Goal: Task Accomplishment & Management: Manage account settings

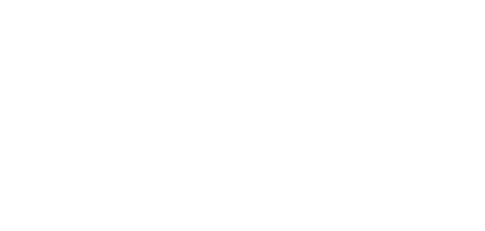
select select "message"
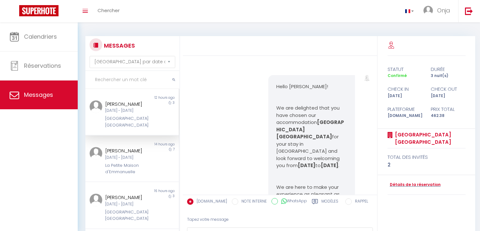
scroll to position [630, 0]
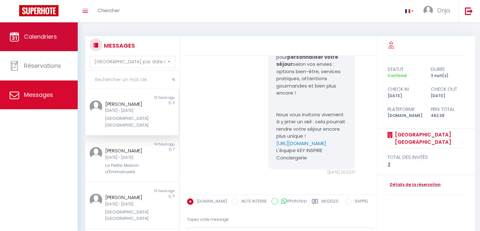
click at [64, 42] on link "Calendriers" at bounding box center [39, 36] width 78 height 29
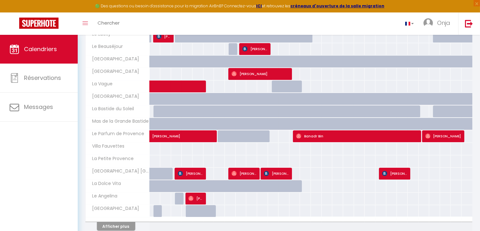
scroll to position [206, 0]
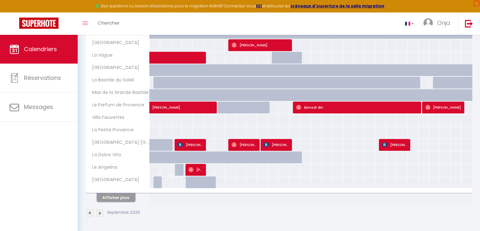
click at [117, 196] on button "Afficher plus" at bounding box center [116, 197] width 38 height 9
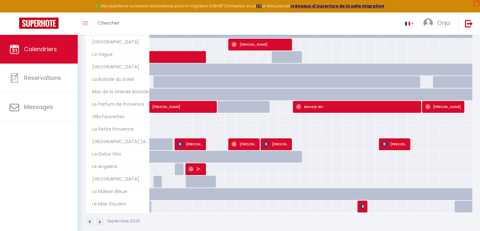
scroll to position [216, 0]
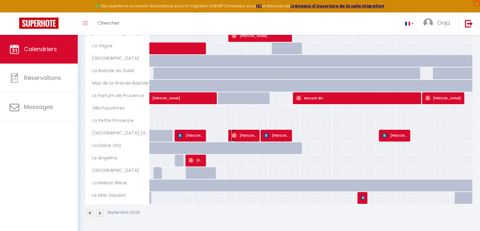
click at [255, 137] on span "[PERSON_NAME]" at bounding box center [243, 135] width 25 height 12
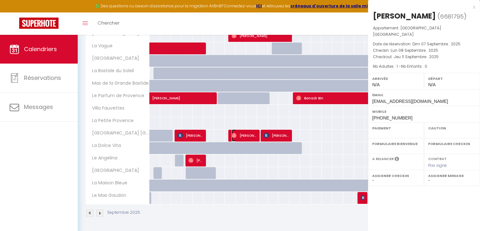
select select "OK"
select select "0"
select select "1"
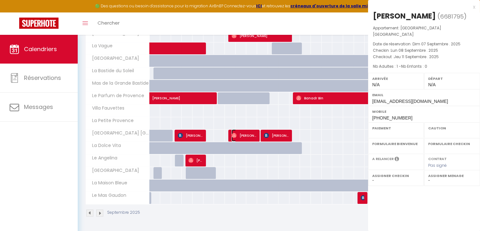
select select
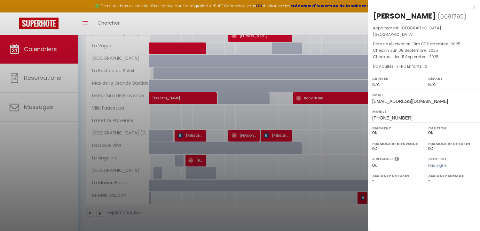
click at [474, 8] on div "x" at bounding box center [421, 7] width 107 height 8
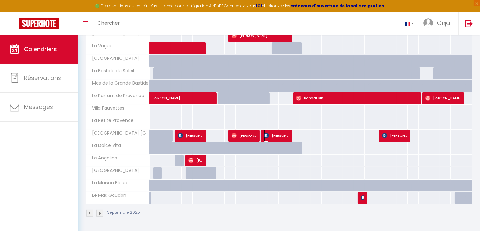
click at [279, 134] on span "[PERSON_NAME]" at bounding box center [276, 135] width 25 height 12
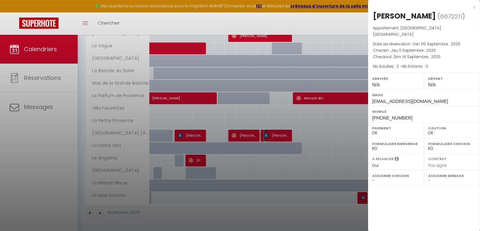
select select "KO"
click at [474, 8] on div "x" at bounding box center [421, 7] width 107 height 8
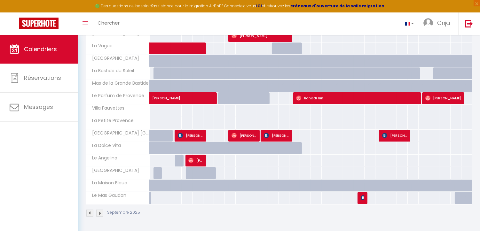
scroll to position [74, 0]
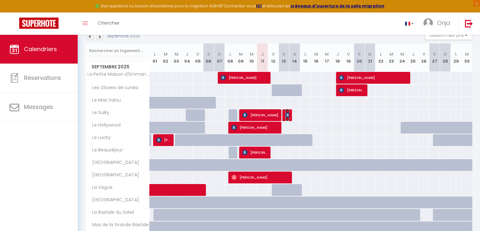
click at [287, 119] on span "[PERSON_NAME]" at bounding box center [287, 115] width 4 height 12
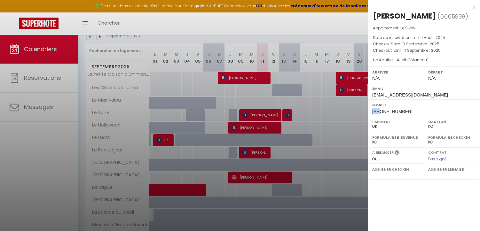
drag, startPoint x: 379, startPoint y: 110, endPoint x: 373, endPoint y: 111, distance: 6.1
click at [373, 111] on span "[PHONE_NUMBER]" at bounding box center [392, 111] width 40 height 5
copy span "+43"
click at [401, 109] on div "Mobile [PHONE_NUMBER]" at bounding box center [424, 107] width 112 height 17
drag, startPoint x: 405, startPoint y: 109, endPoint x: 380, endPoint y: 110, distance: 24.9
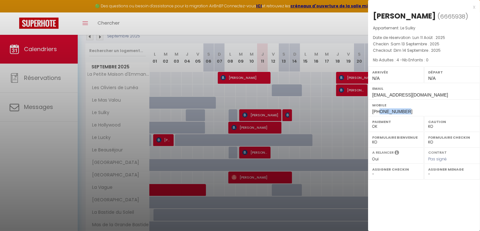
click at [380, 110] on div "Mobile [PHONE_NUMBER]" at bounding box center [424, 107] width 112 height 17
copy span "6641215911"
click at [366, 17] on body "🟢 Des questions ou besoin d'assistance pour la migration AirBnB? Connectez-vous…" at bounding box center [240, 167] width 480 height 412
click at [391, 12] on div "[PERSON_NAME]" at bounding box center [404, 16] width 63 height 10
drag, startPoint x: 397, startPoint y: 13, endPoint x: 370, endPoint y: 15, distance: 27.3
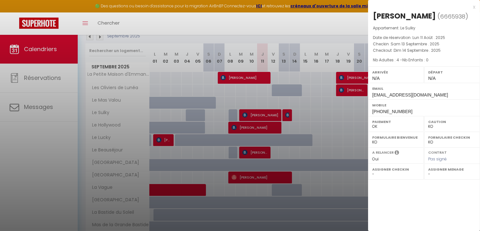
click at [370, 15] on div "[PERSON_NAME] ( 6665938 ) Appartement : Le Sulky Date de réservation : [DATE] C…" at bounding box center [424, 63] width 112 height 105
copy div "[PERSON_NAME]"
drag, startPoint x: 400, startPoint y: 26, endPoint x: 417, endPoint y: 25, distance: 16.3
click at [417, 25] on p "Appartement : Le Sulky" at bounding box center [424, 28] width 102 height 6
copy p "Le Sulky"
